Goal: Navigation & Orientation: Find specific page/section

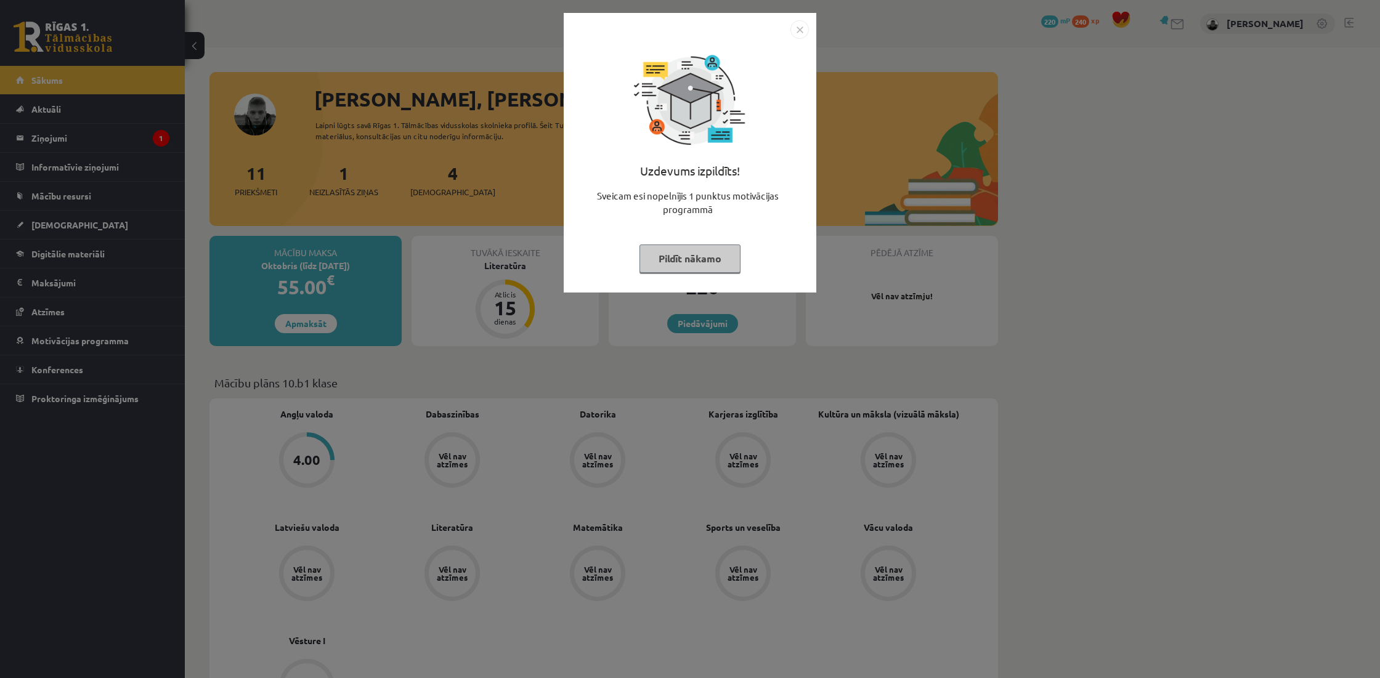
click at [677, 254] on button "Pildīt nākamo" at bounding box center [690, 259] width 101 height 28
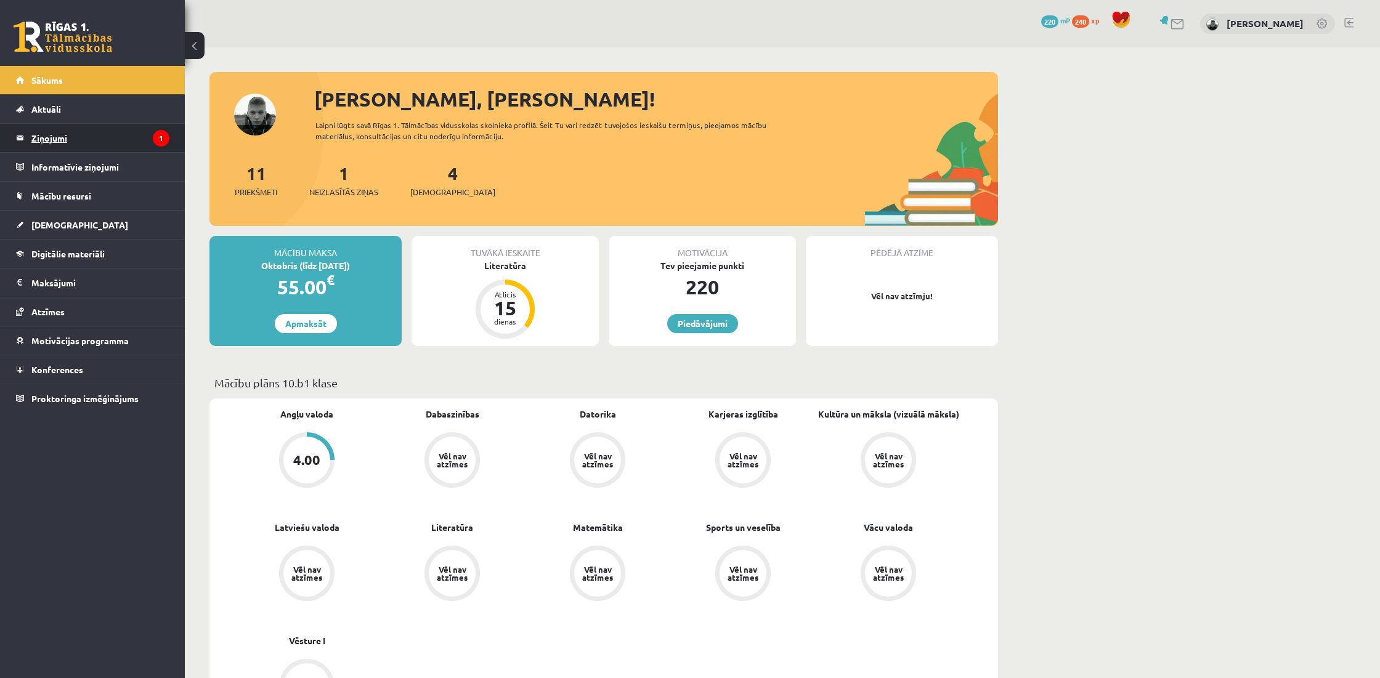
click at [117, 134] on legend "Ziņojumi 1" at bounding box center [100, 138] width 138 height 28
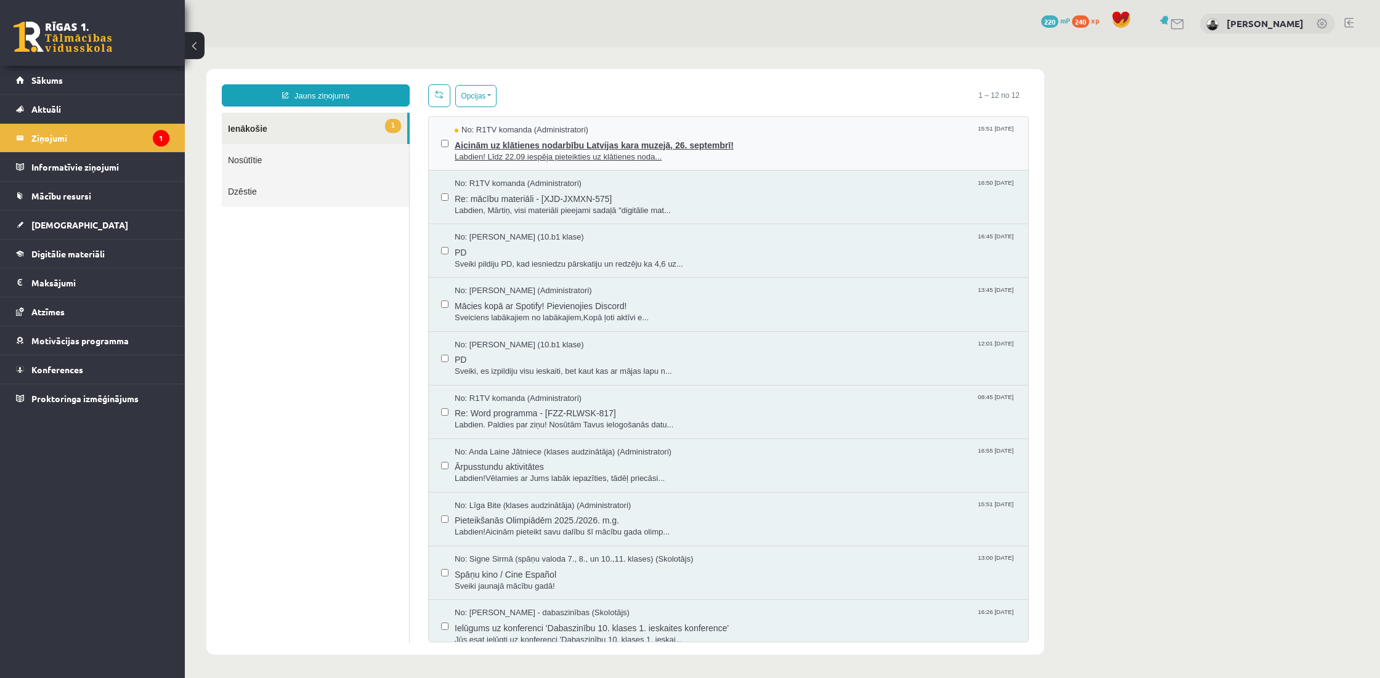
click at [515, 154] on span "Labdien! Līdz 22.09 iespēja pieteikties uz klātienes noda..." at bounding box center [735, 158] width 561 height 12
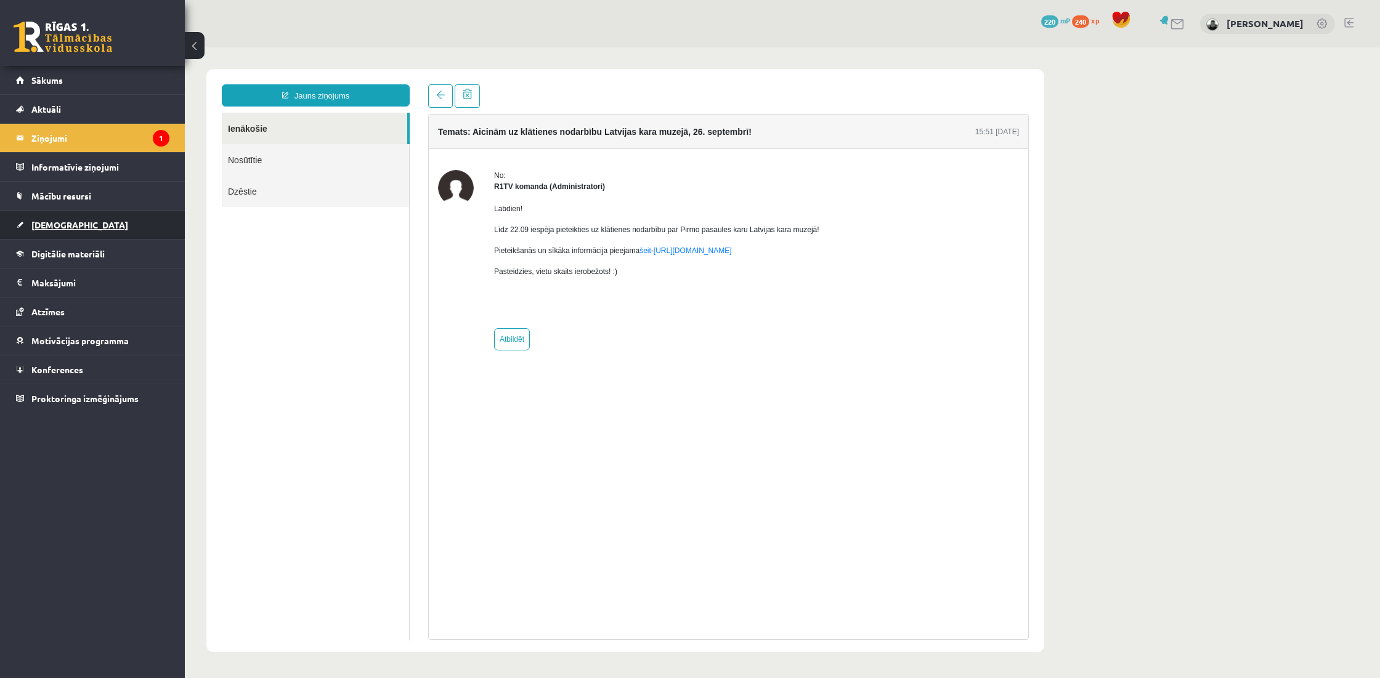
click at [92, 224] on link "[DEMOGRAPHIC_DATA]" at bounding box center [92, 225] width 153 height 28
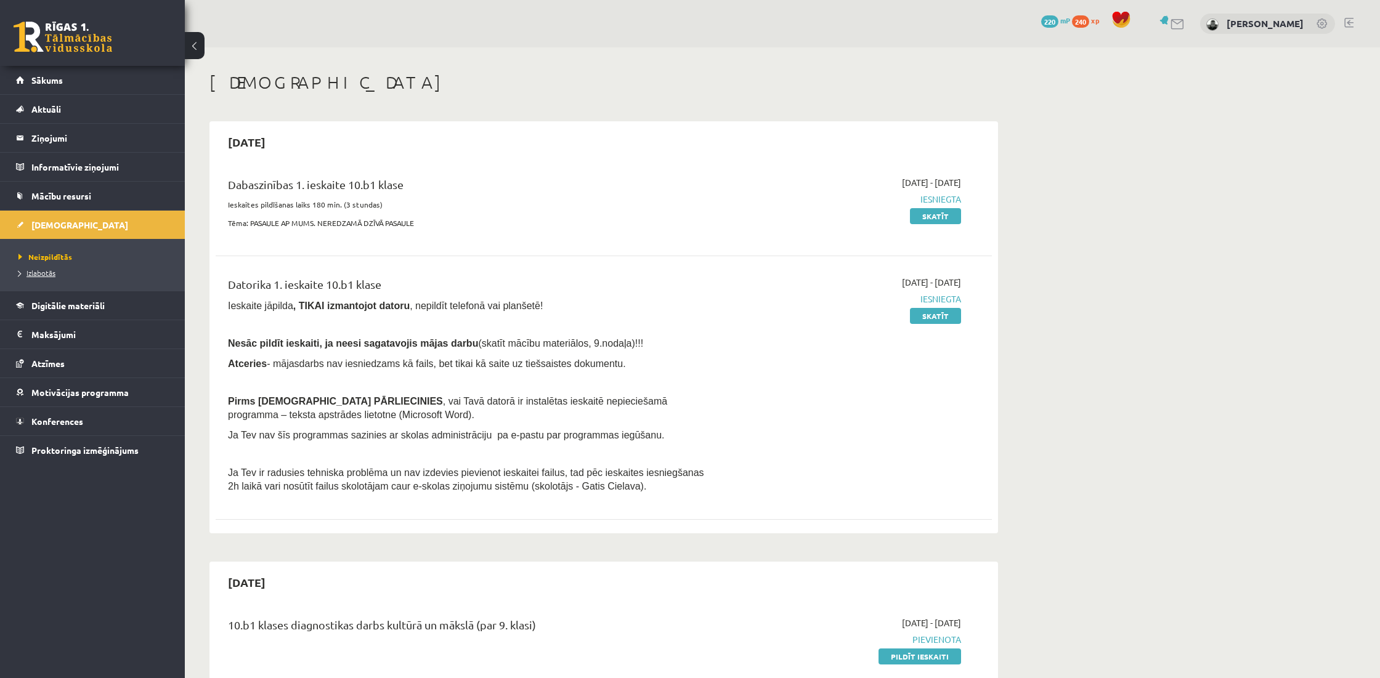
click at [83, 277] on link "Izlabotās" at bounding box center [95, 272] width 154 height 11
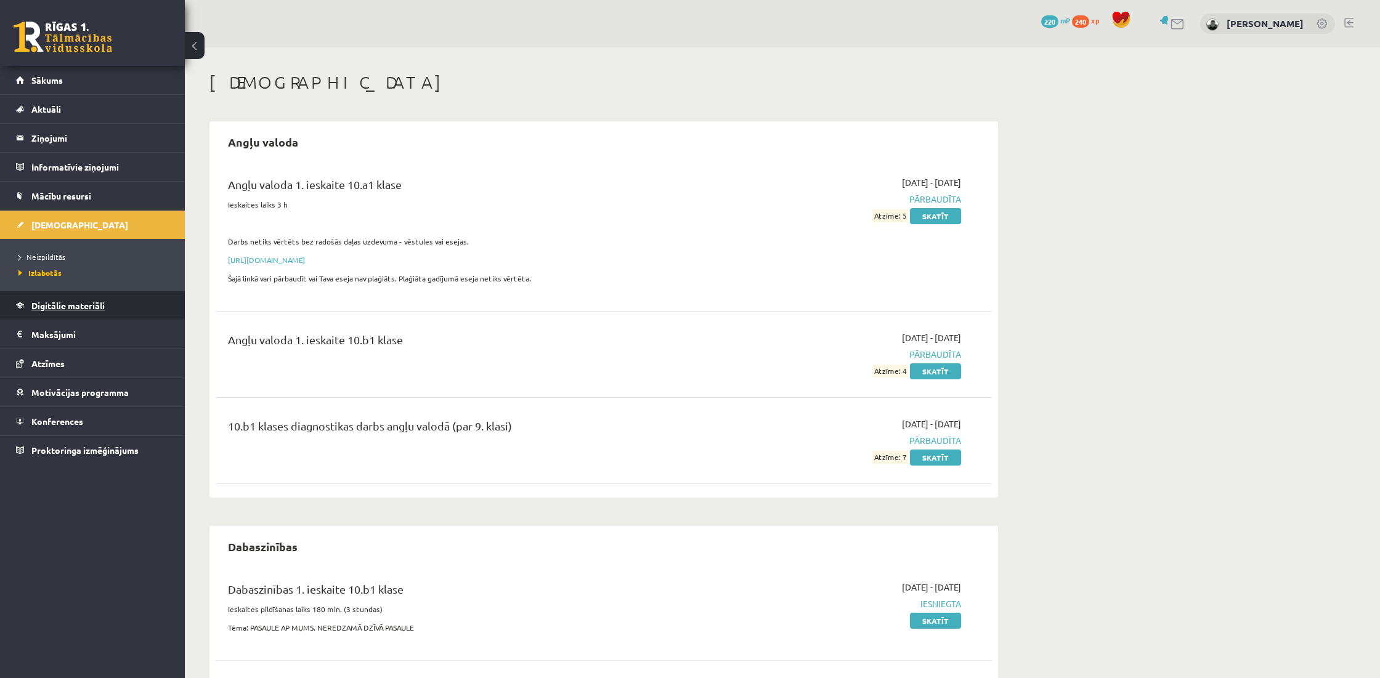
click at [65, 303] on span "Digitālie materiāli" at bounding box center [67, 305] width 73 height 11
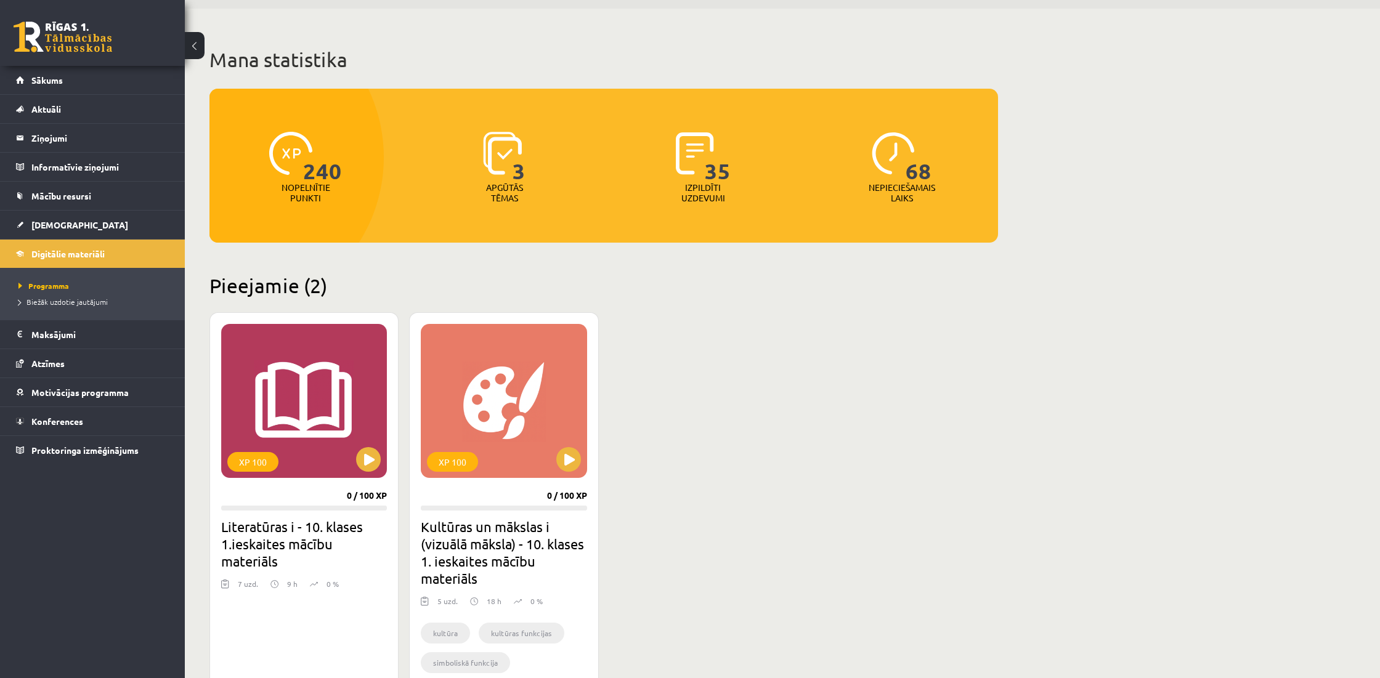
scroll to position [62, 0]
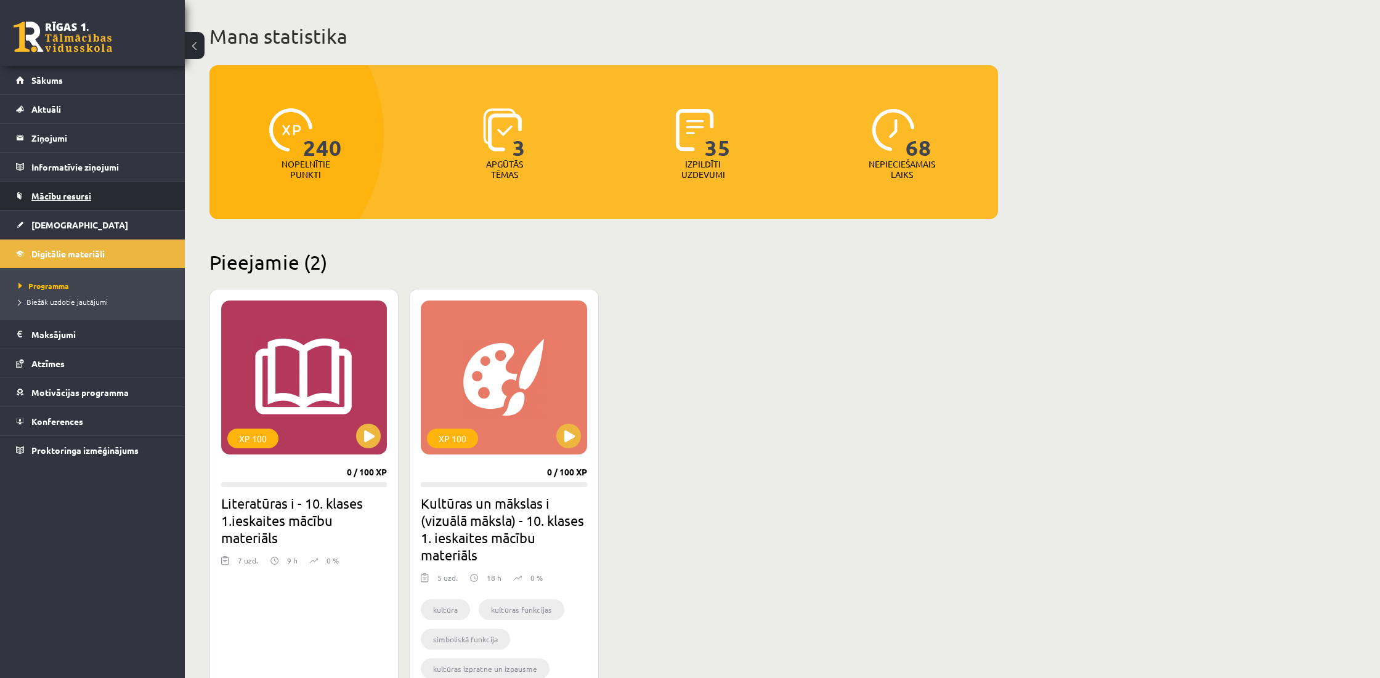
click at [108, 206] on link "Mācību resursi" at bounding box center [92, 196] width 153 height 28
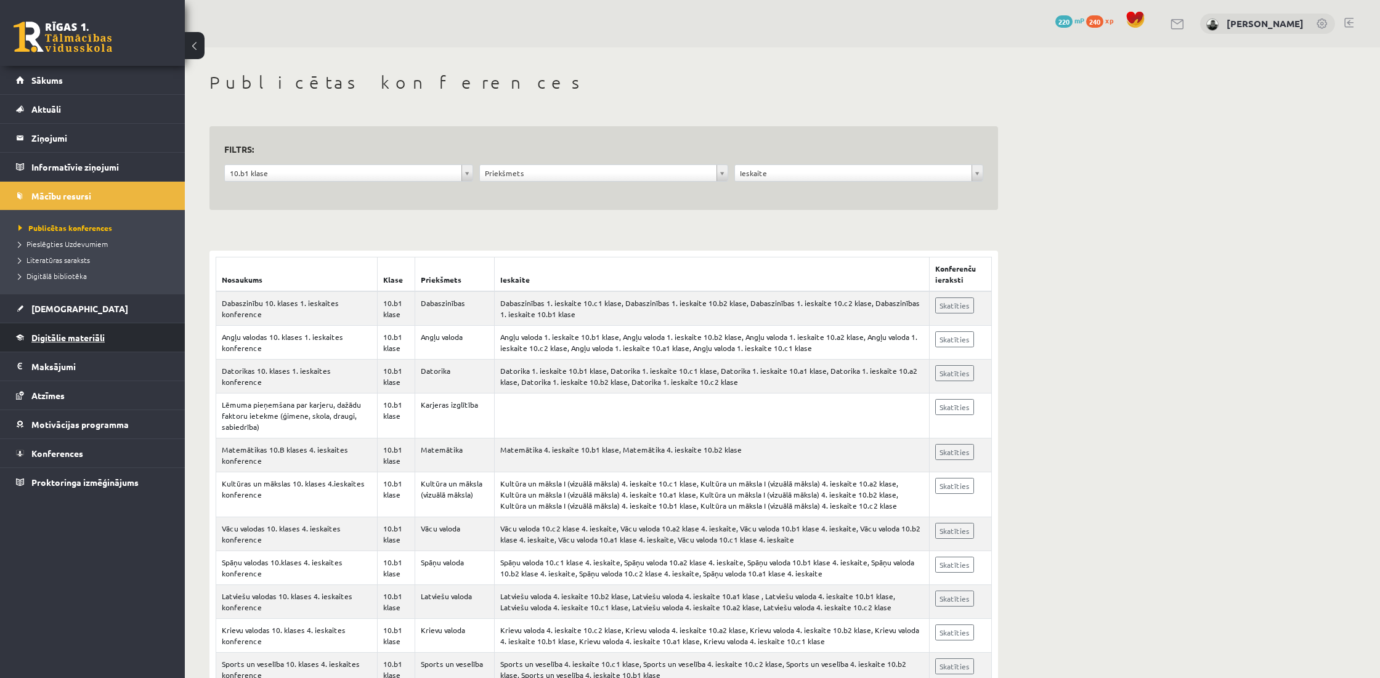
click at [96, 336] on span "Digitālie materiāli" at bounding box center [67, 337] width 73 height 11
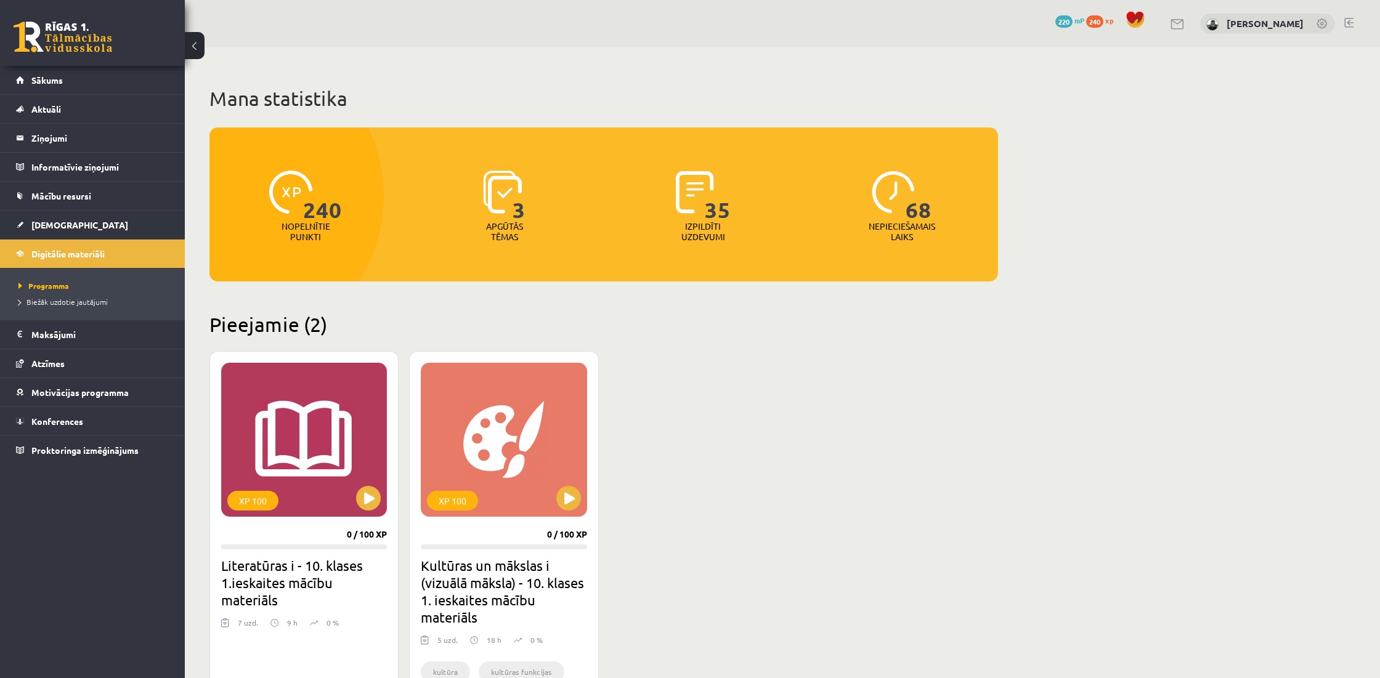
click at [1350, 24] on link at bounding box center [1349, 23] width 9 height 10
